Goal: Task Accomplishment & Management: Use online tool/utility

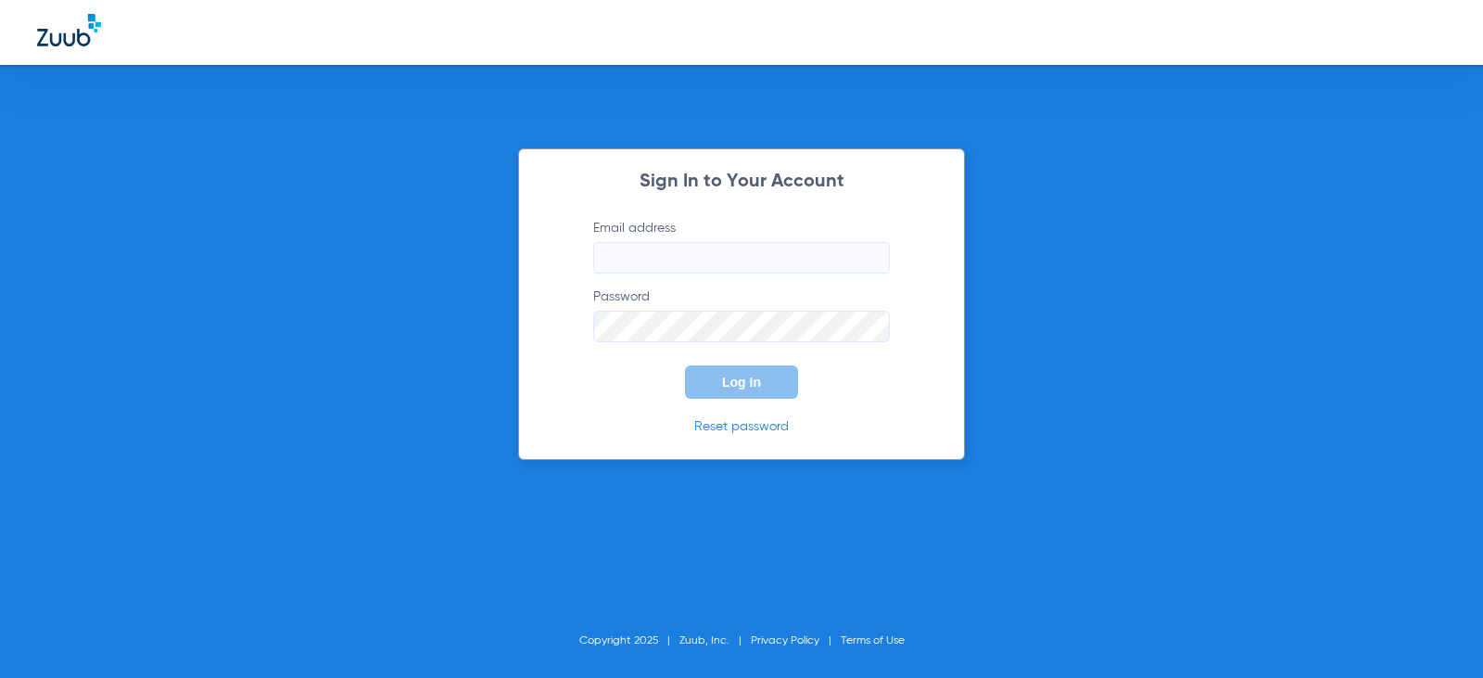
click at [668, 275] on form "Email address Password Log In" at bounding box center [741, 309] width 352 height 180
click at [679, 264] on input "Email address" at bounding box center [741, 258] width 297 height 32
click at [707, 263] on input "arlyngarcia13" at bounding box center [741, 258] width 297 height 32
type input "[EMAIL_ADDRESS][DOMAIN_NAME]"
click at [685, 365] on button "Log In" at bounding box center [741, 381] width 113 height 33
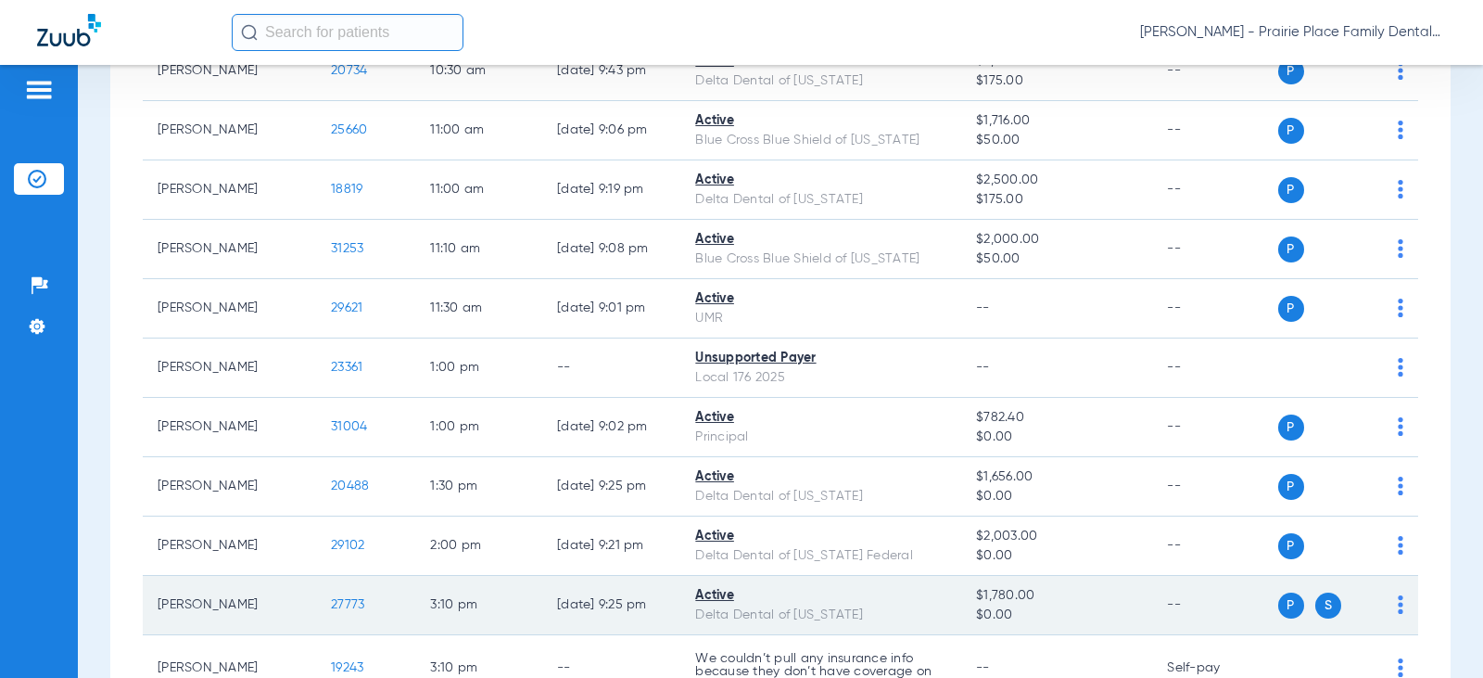
scroll to position [1843, 0]
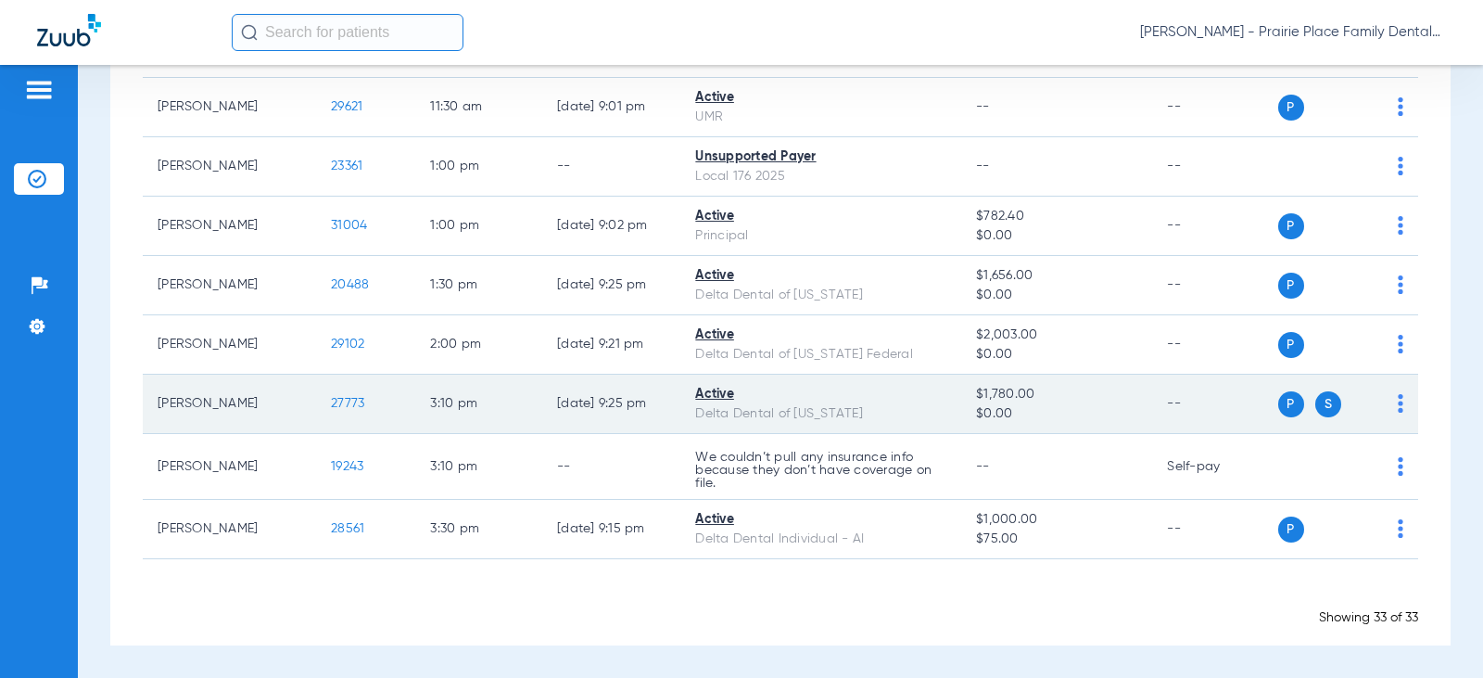
click at [331, 403] on span "27773" at bounding box center [347, 403] width 33 height 13
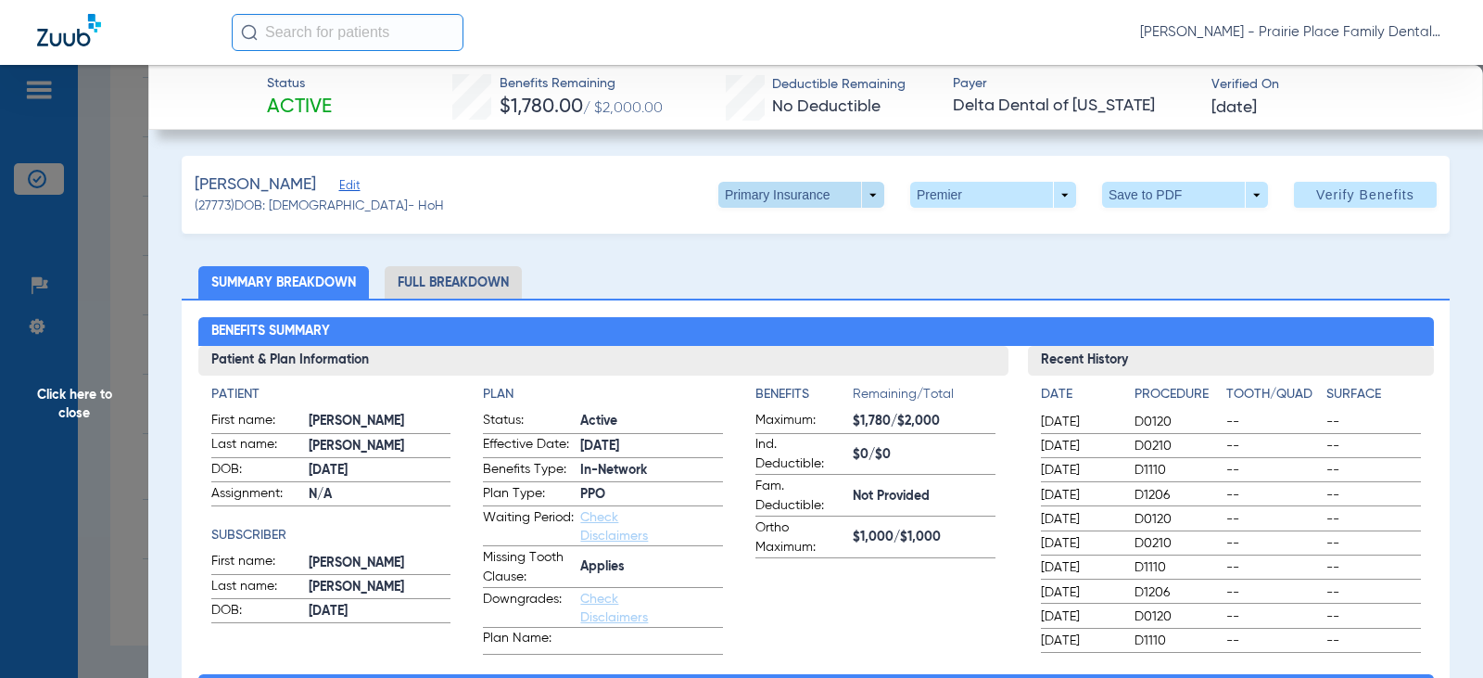
click at [856, 193] on span at bounding box center [801, 195] width 166 height 26
click at [786, 261] on button "Secondary Insurance" at bounding box center [781, 268] width 152 height 37
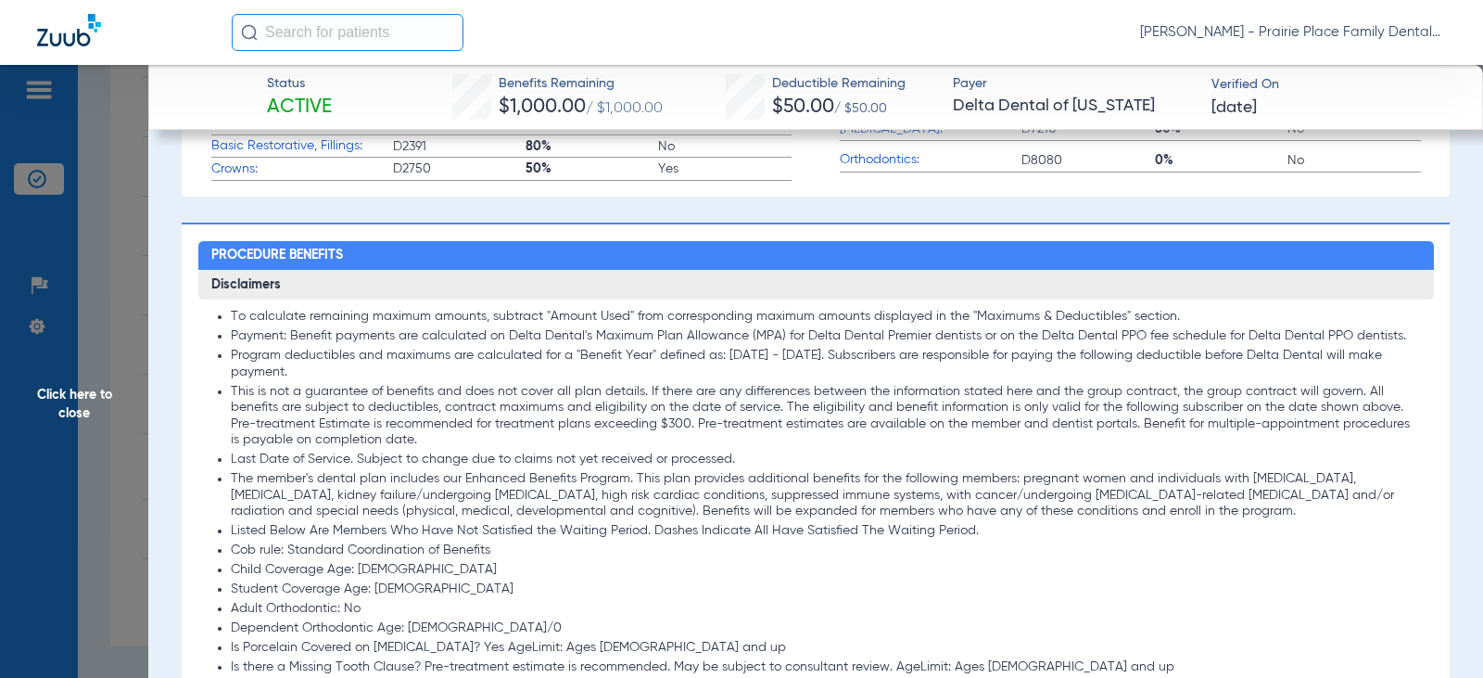
scroll to position [927, 0]
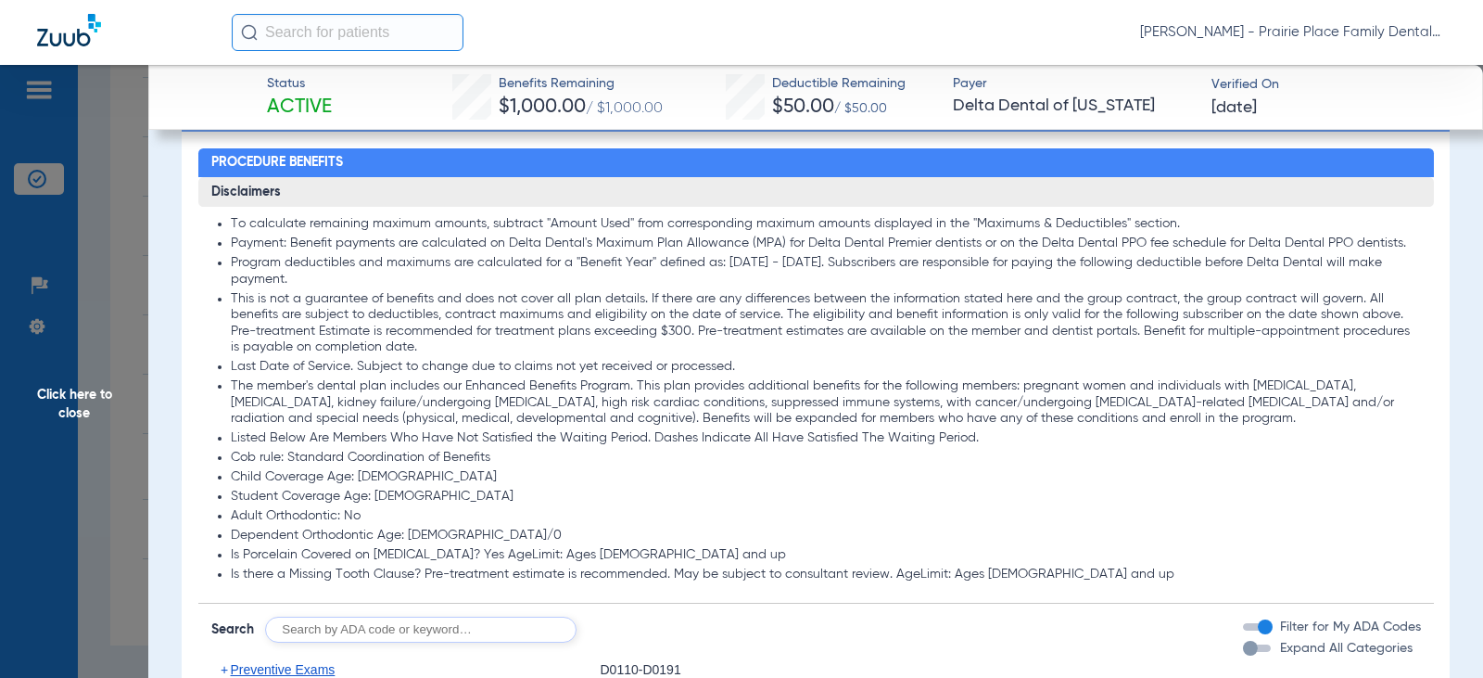
click at [1243, 648] on div "button" at bounding box center [1250, 647] width 15 height 15
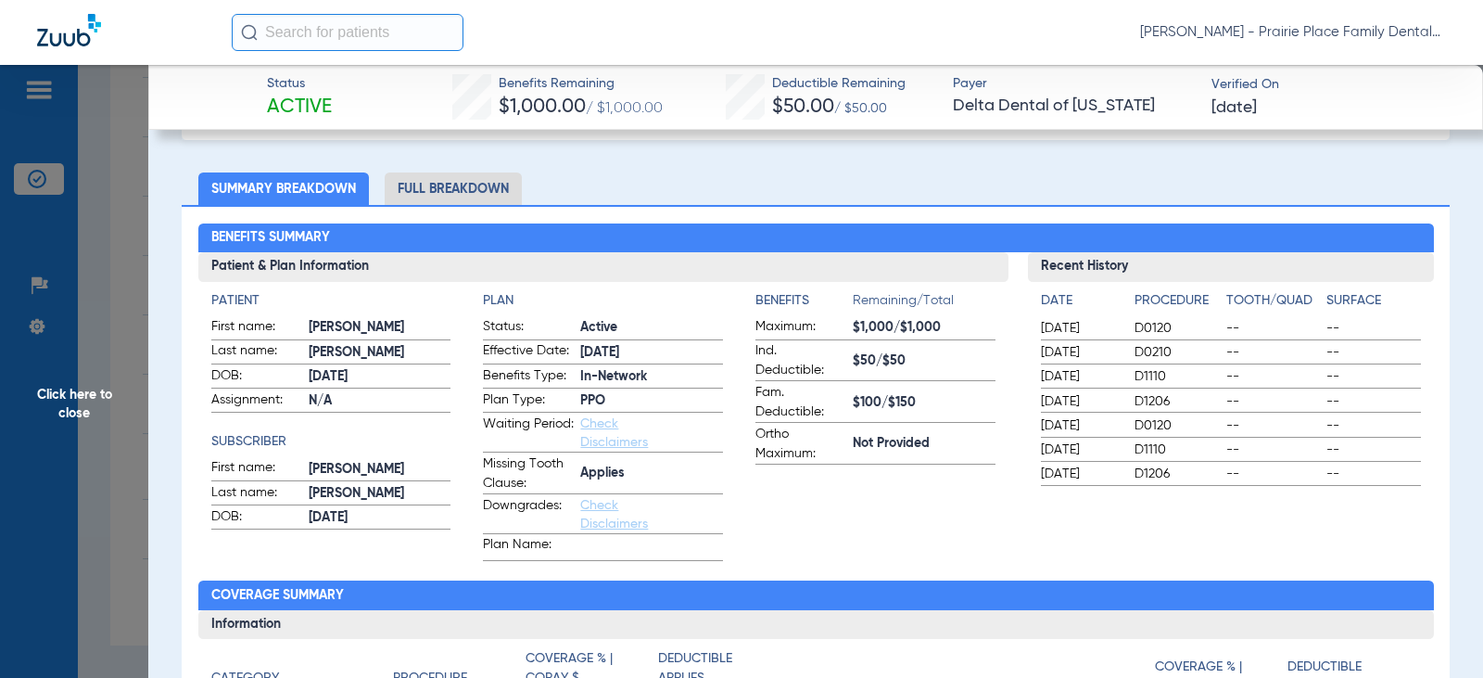
scroll to position [0, 0]
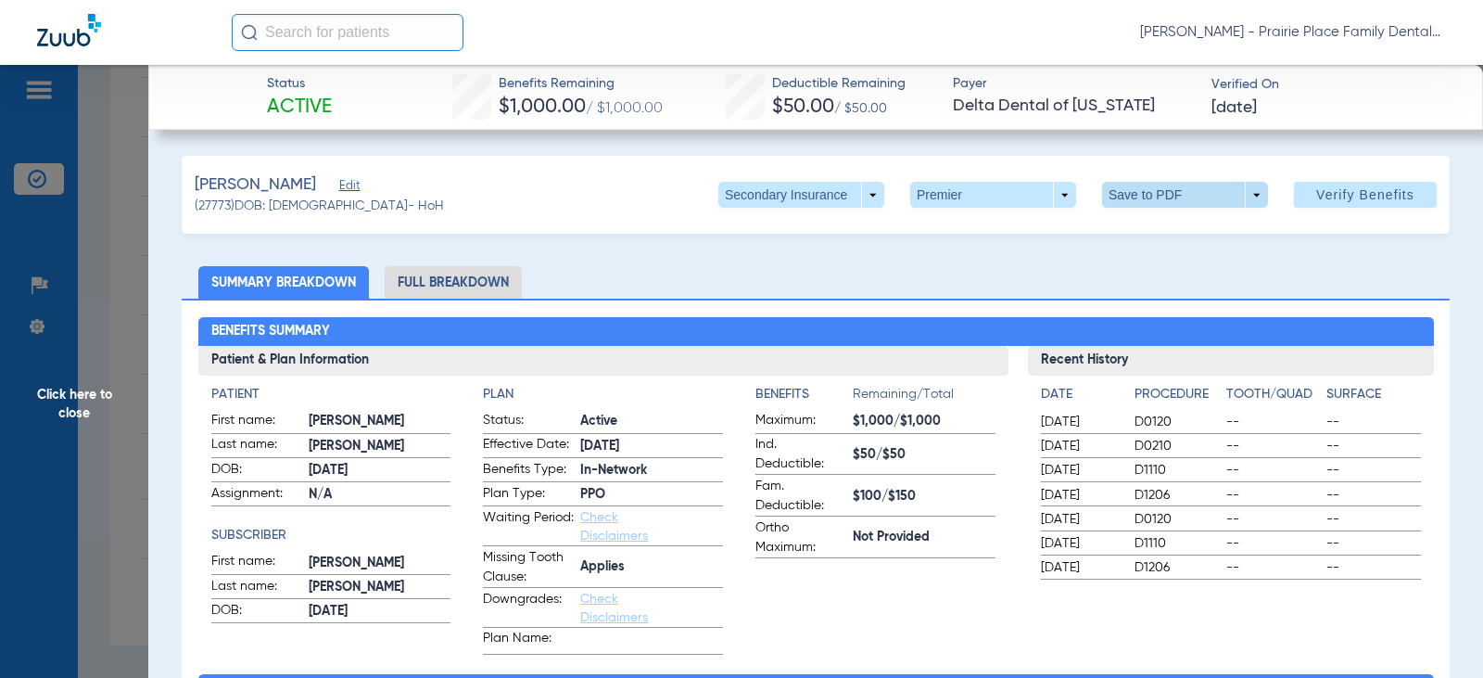
click at [1241, 190] on span at bounding box center [1185, 195] width 166 height 26
click at [1167, 229] on span "Save to PDF" at bounding box center [1177, 231] width 73 height 13
